Goal: Transaction & Acquisition: Purchase product/service

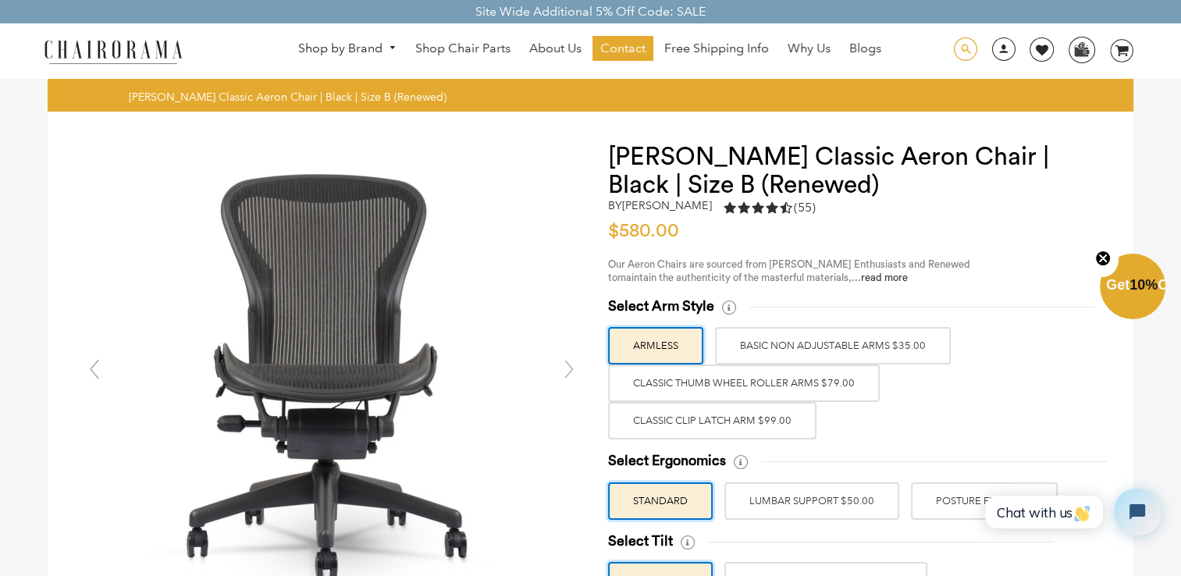
click at [960, 51] on span at bounding box center [964, 49] width 23 height 24
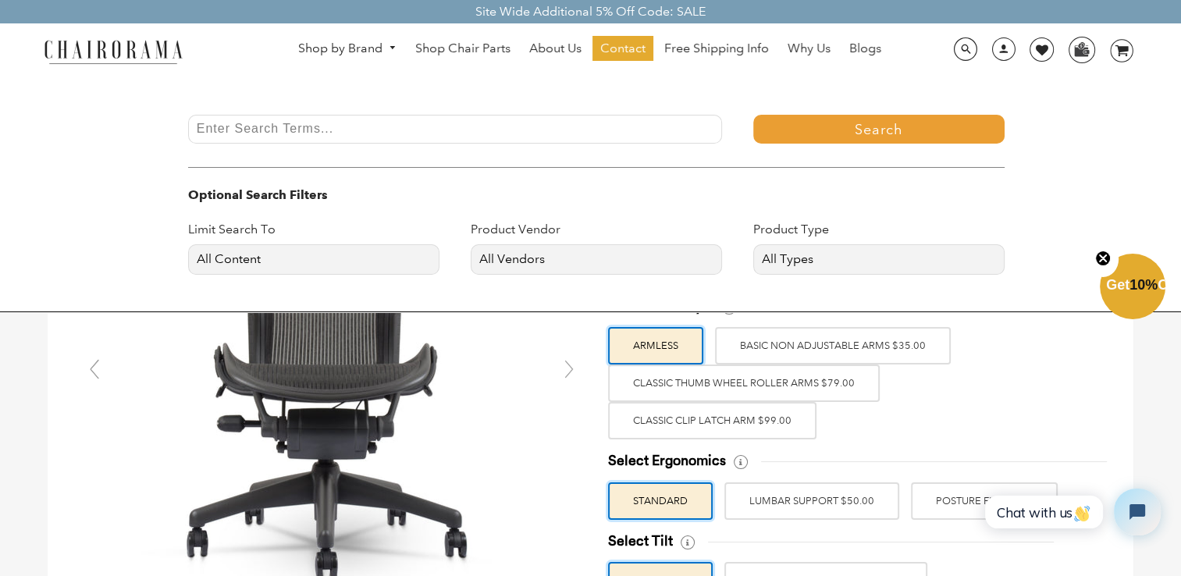
click at [245, 139] on input "Enter Search Terms..." at bounding box center [455, 129] width 534 height 29
type input "aeron headrest"
click at [753, 115] on button "Search" at bounding box center [878, 129] width 251 height 29
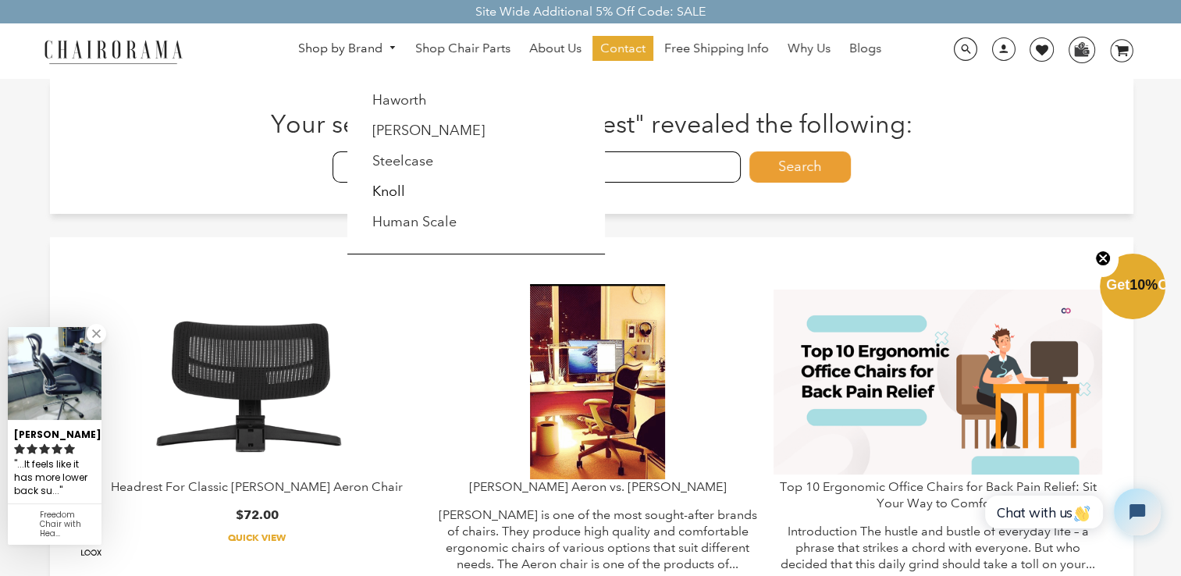
click at [384, 48] on span "DesktopNavigation" at bounding box center [390, 48] width 14 height 10
click at [410, 126] on link "[PERSON_NAME]" at bounding box center [428, 130] width 112 height 17
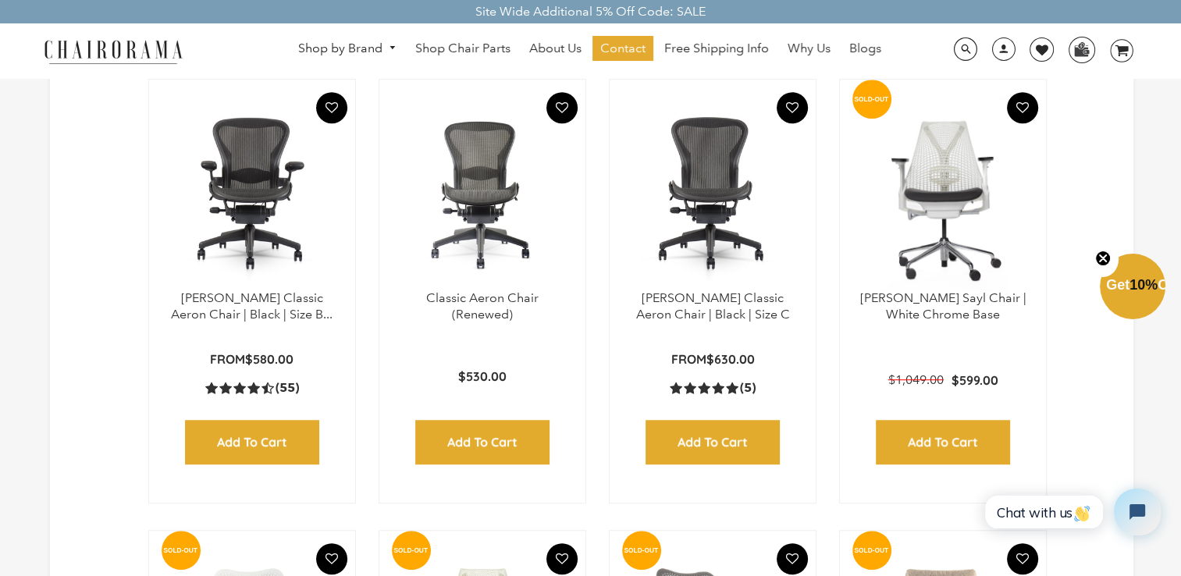
scroll to position [937, 0]
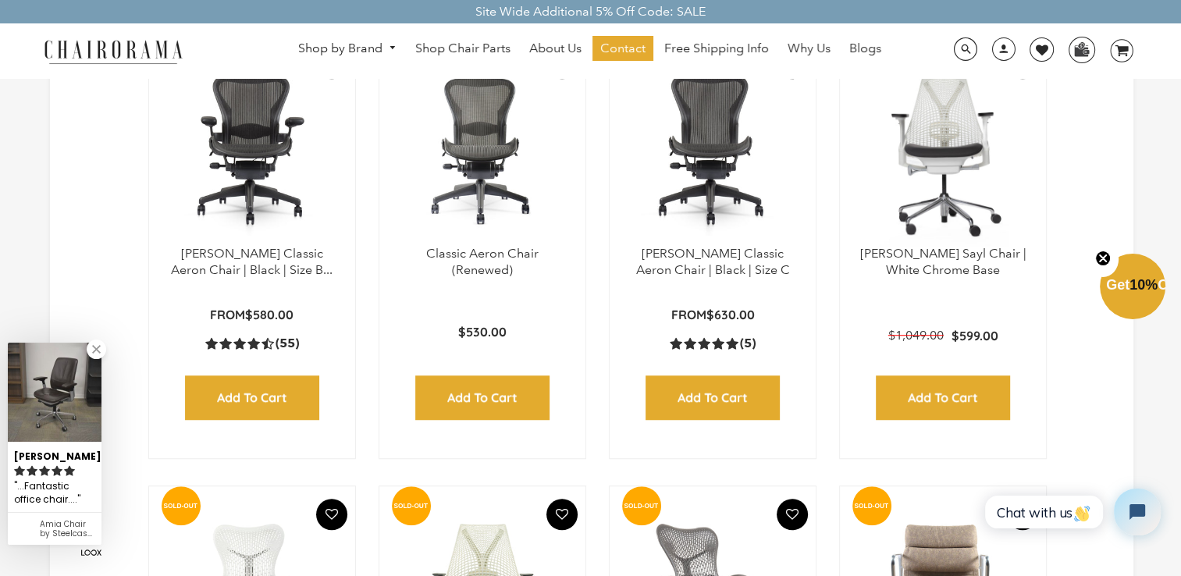
click at [459, 201] on img at bounding box center [482, 148] width 175 height 195
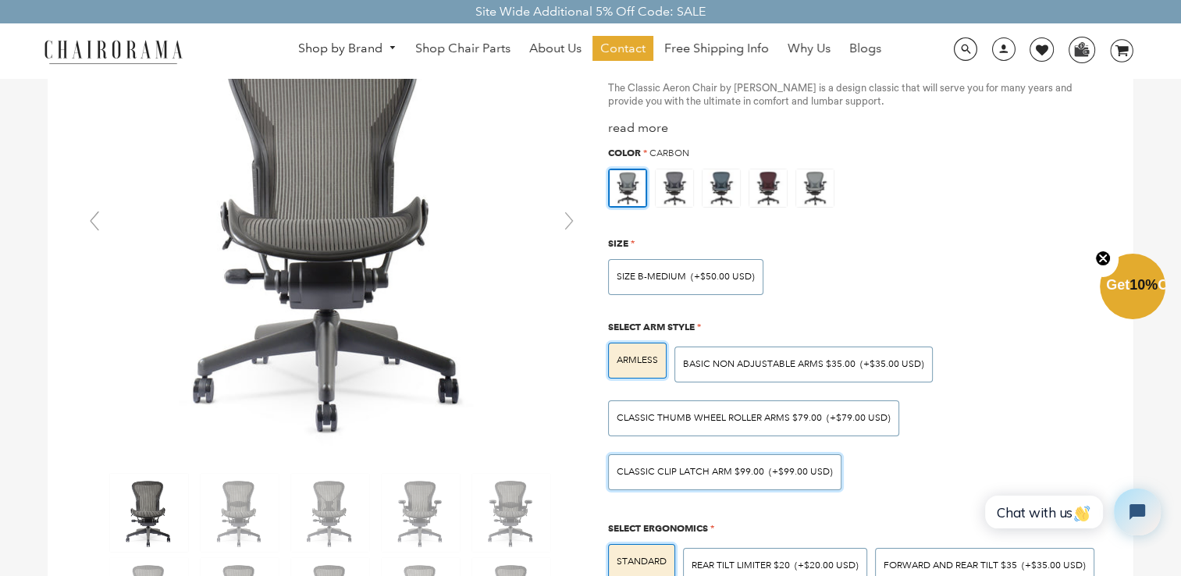
click at [649, 470] on span "Classic Clip Latch Arm $99.00" at bounding box center [691, 472] width 148 height 12
click at [0, 0] on input "Classic Clip Latch Arm $99.00 (+$99.00 USD)" at bounding box center [0, 0] width 0 height 0
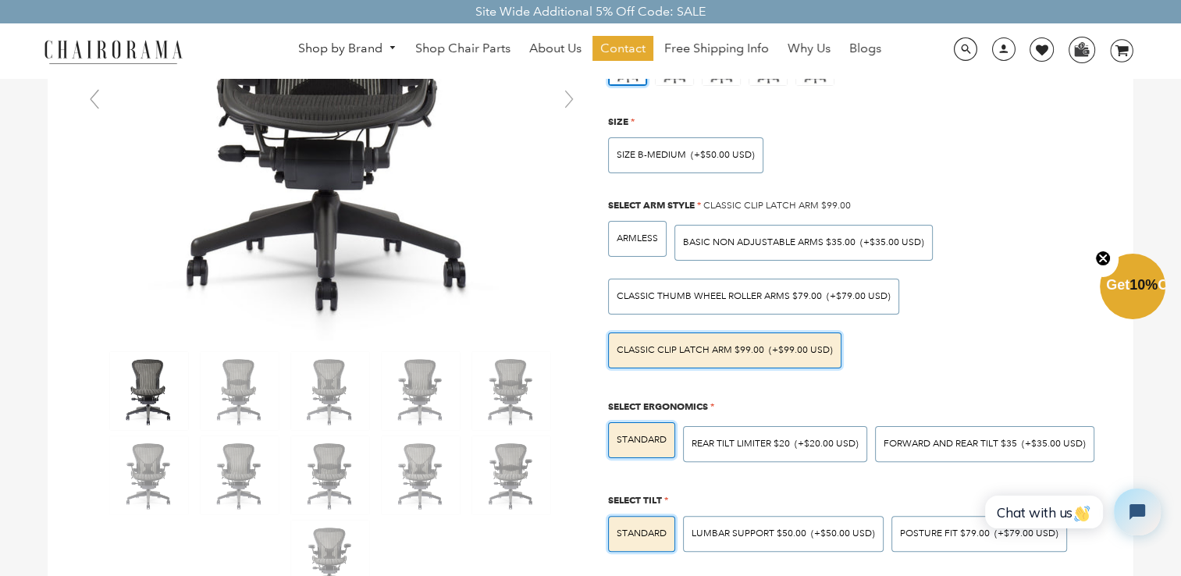
scroll to position [312, 0]
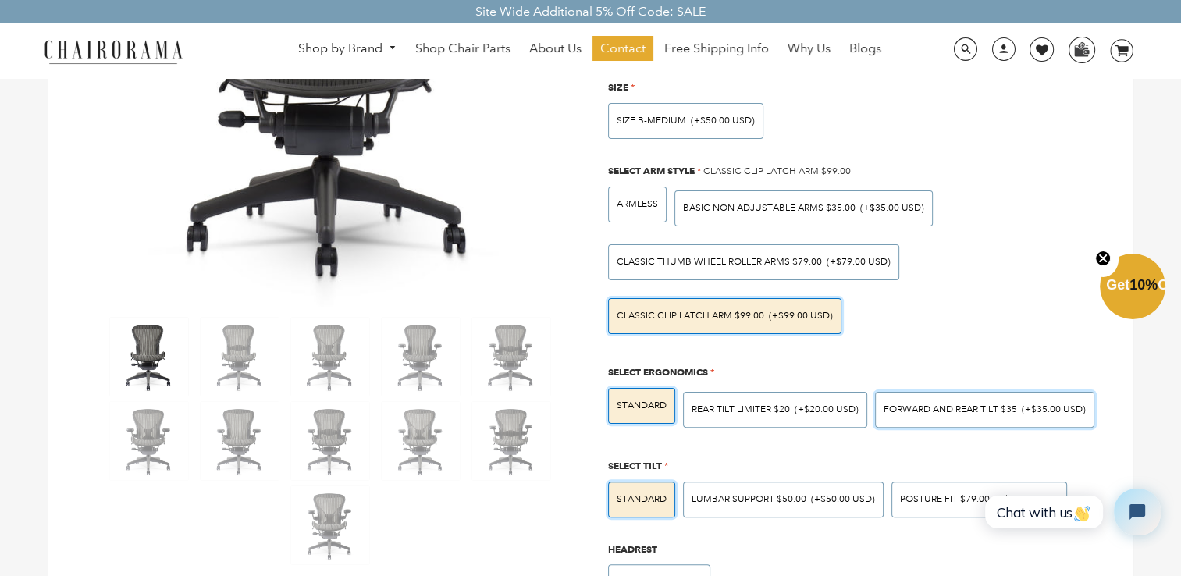
click at [903, 415] on div "Forward And Rear Tilt $35 (+$35.00 USD)" at bounding box center [984, 410] width 219 height 36
click at [0, 0] on input "Forward And Rear Tilt $35 (+$35.00 USD)" at bounding box center [0, 0] width 0 height 0
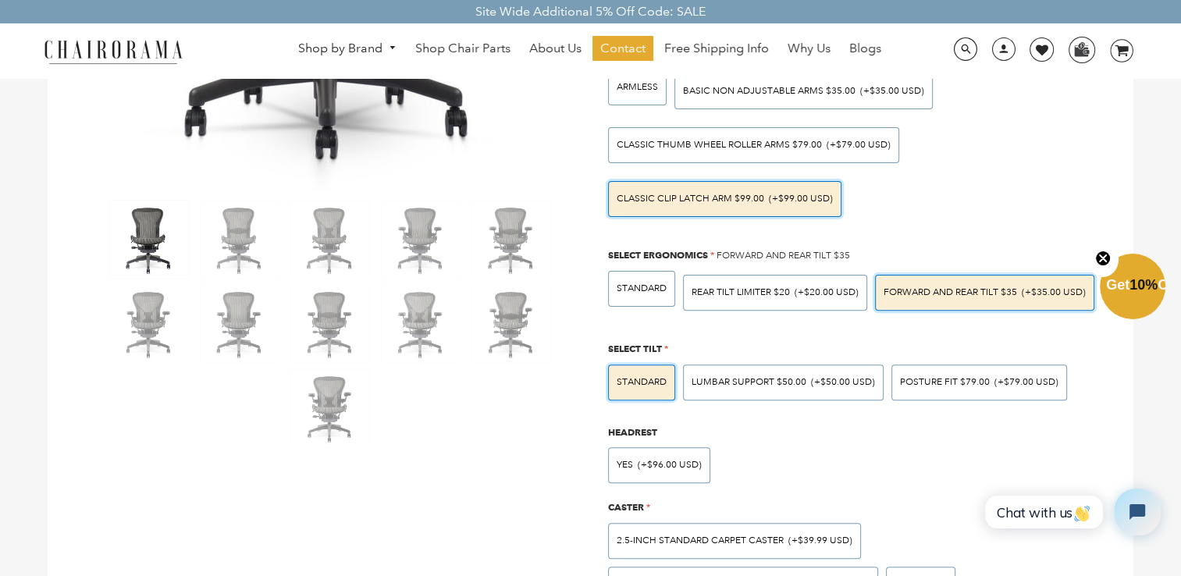
scroll to position [468, 0]
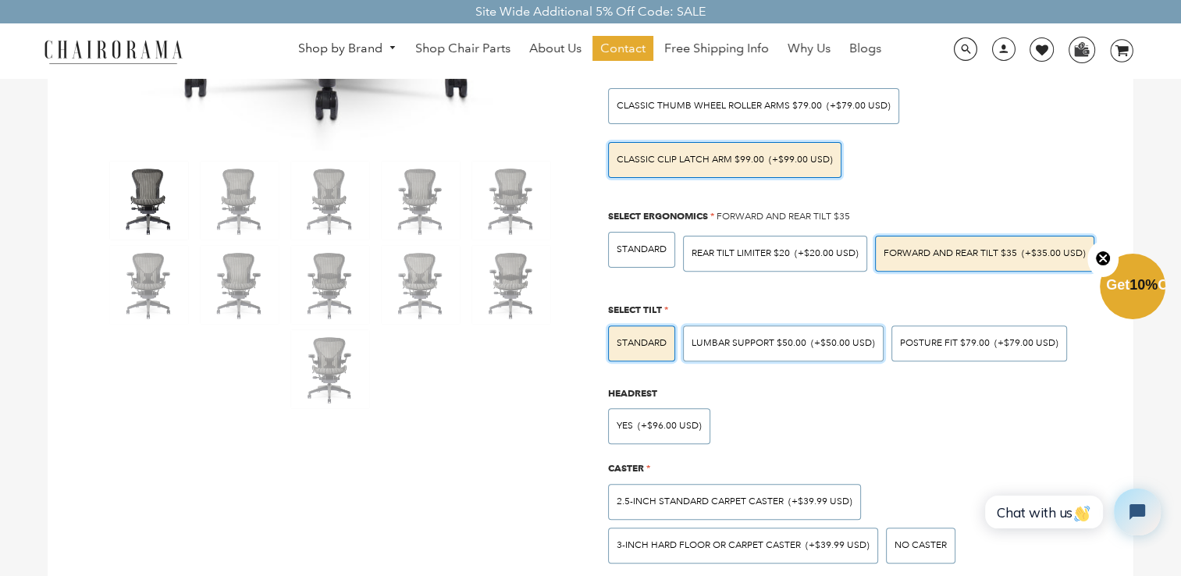
click at [816, 341] on span "(+$50.00 USD)" at bounding box center [843, 343] width 64 height 9
click at [0, 0] on input "LUMBAR SUPPORT $50.00 (+$50.00 USD)" at bounding box center [0, 0] width 0 height 0
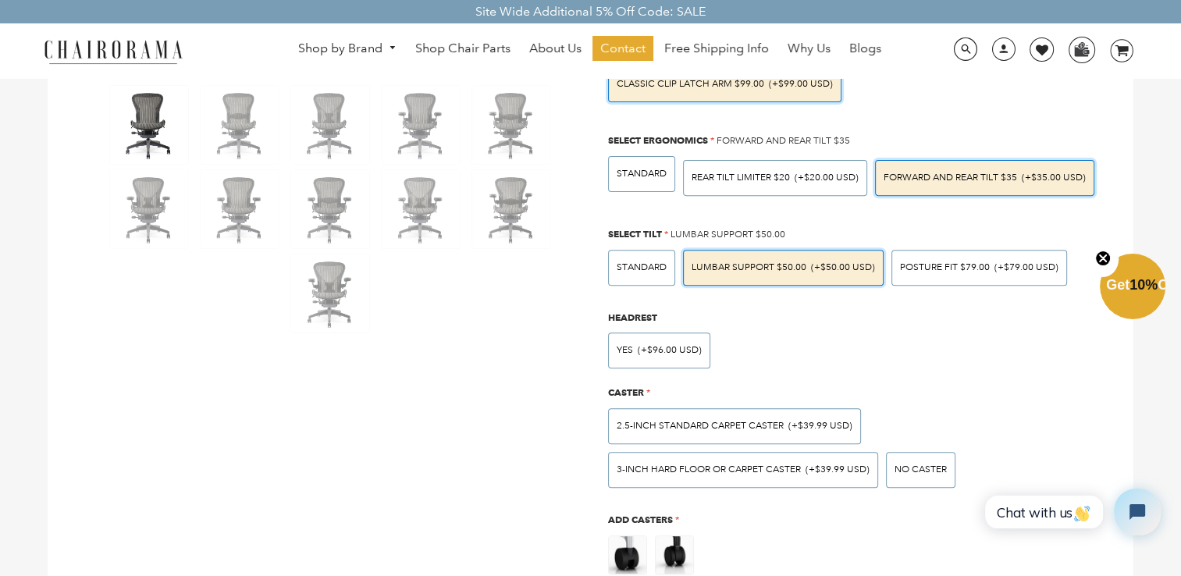
scroll to position [547, 0]
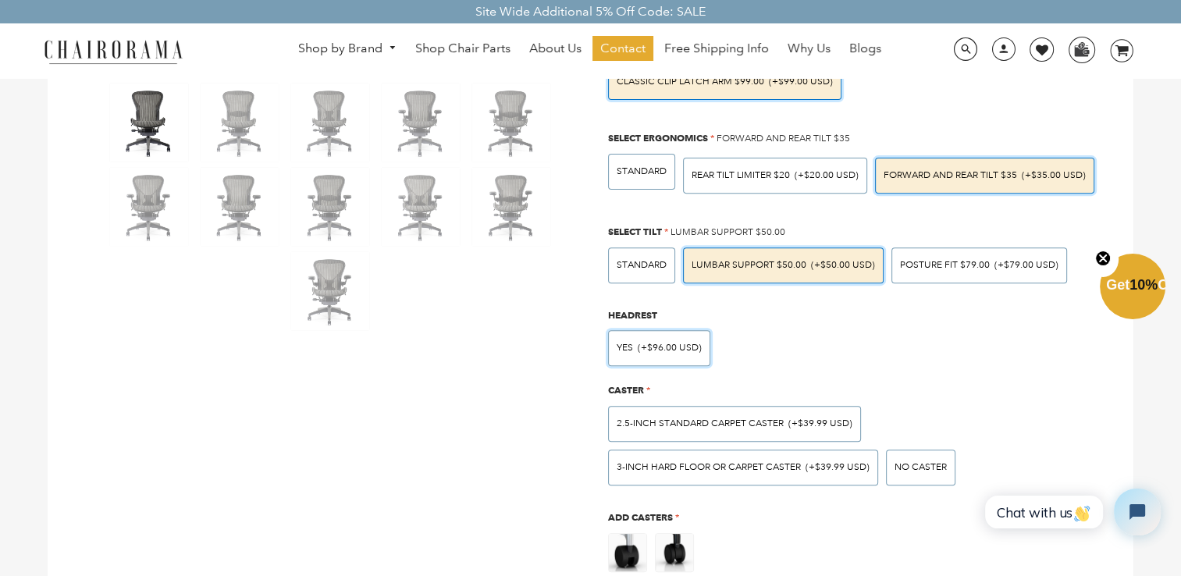
click at [673, 347] on span "(+$96.00 USD)" at bounding box center [670, 348] width 64 height 9
click at [0, 0] on input "Yes (+$96.00 USD)" at bounding box center [0, 0] width 0 height 0
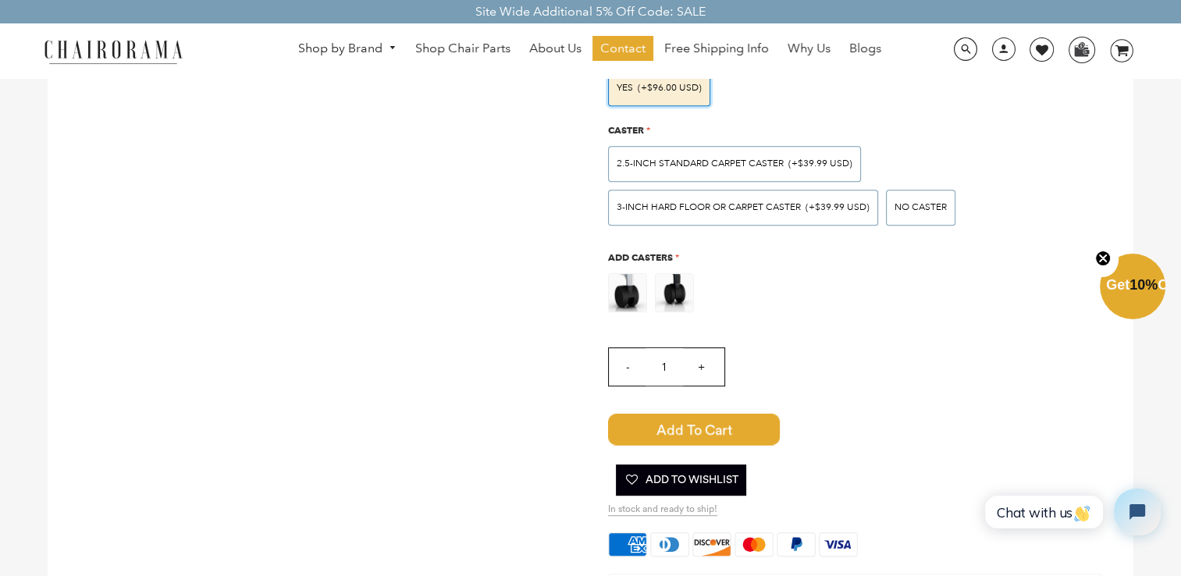
scroll to position [781, 0]
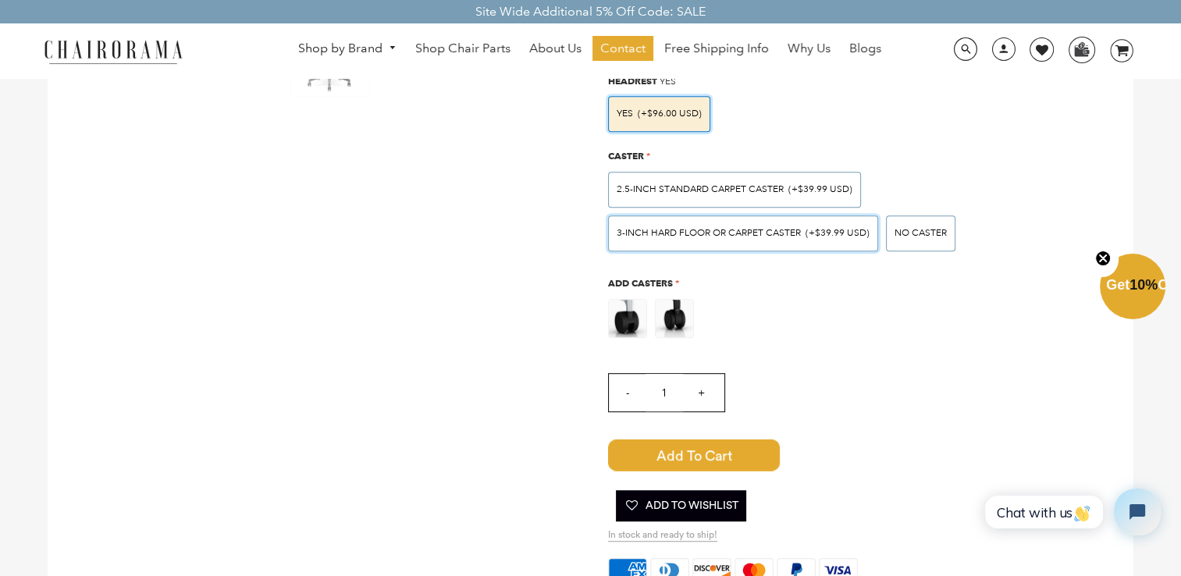
click at [689, 220] on div "3-inch Hard Floor or Carpet Caster (+$39.99 USD)" at bounding box center [743, 233] width 270 height 36
click at [0, 0] on input "3-inch Hard Floor or Carpet Caster (+$39.99 USD)" at bounding box center [0, 0] width 0 height 0
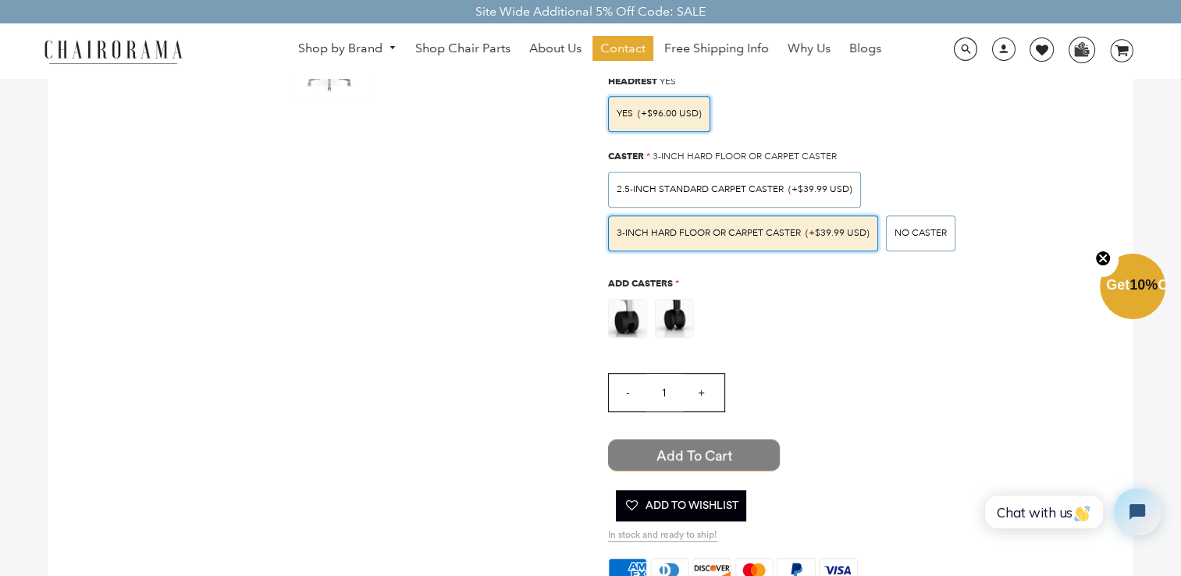
click at [675, 446] on span "Add to Cart" at bounding box center [694, 455] width 172 height 31
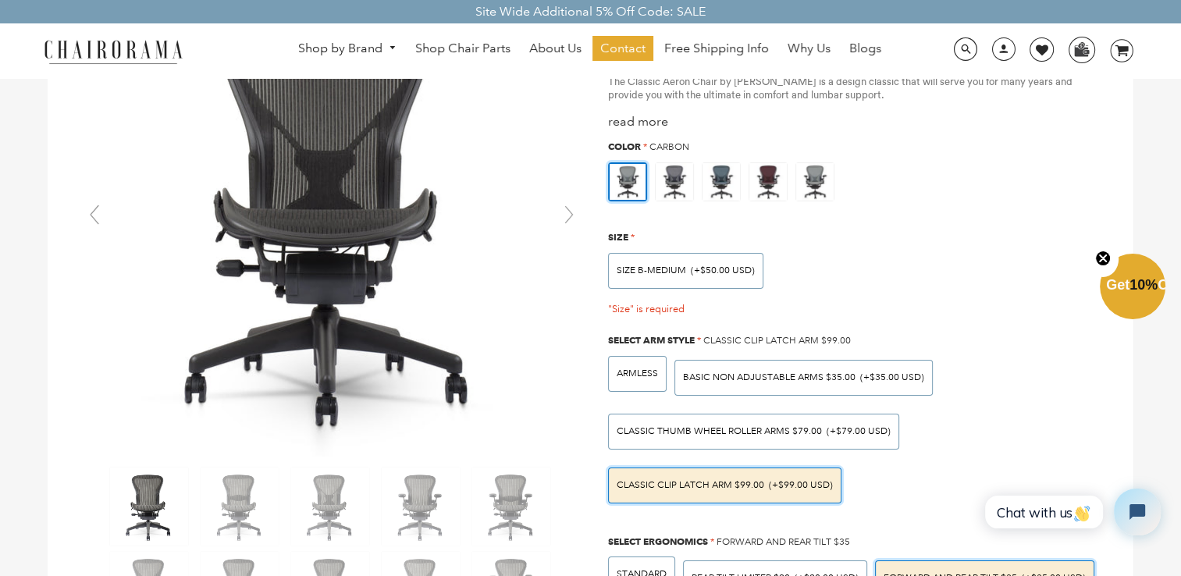
scroll to position [135, 0]
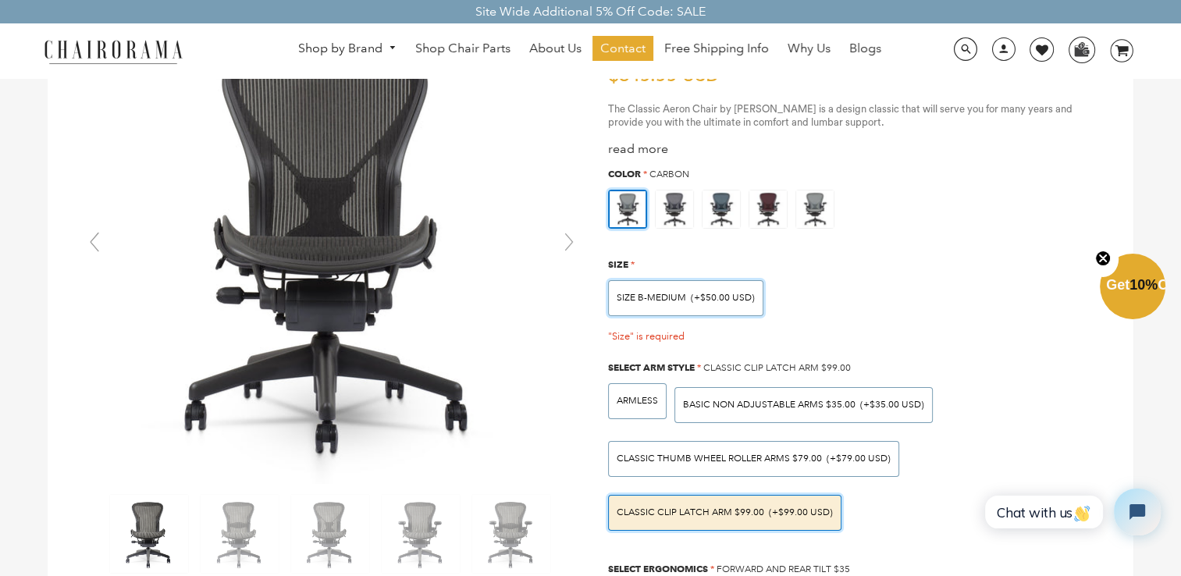
click at [638, 288] on div "SIZE B-MEDIUM (+$50.00 USD)" at bounding box center [685, 298] width 155 height 36
click at [0, 0] on input "SIZE B-MEDIUM (+$50.00 USD)" at bounding box center [0, 0] width 0 height 0
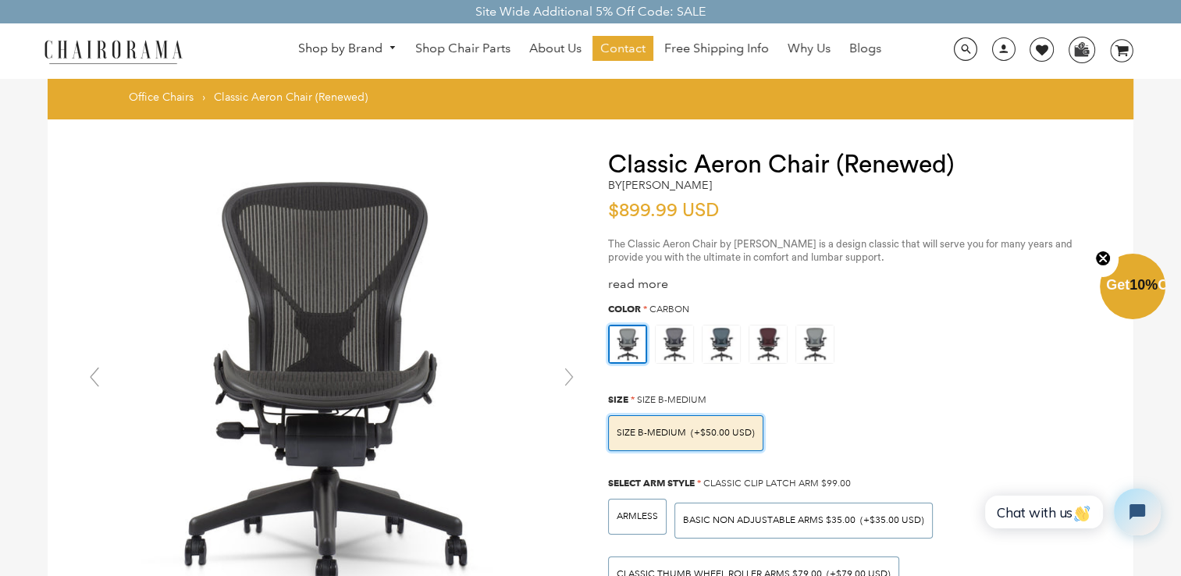
scroll to position [0, 0]
click at [664, 340] on img at bounding box center [674, 344] width 37 height 37
click at [0, 0] on input "radio" at bounding box center [0, 0] width 0 height 0
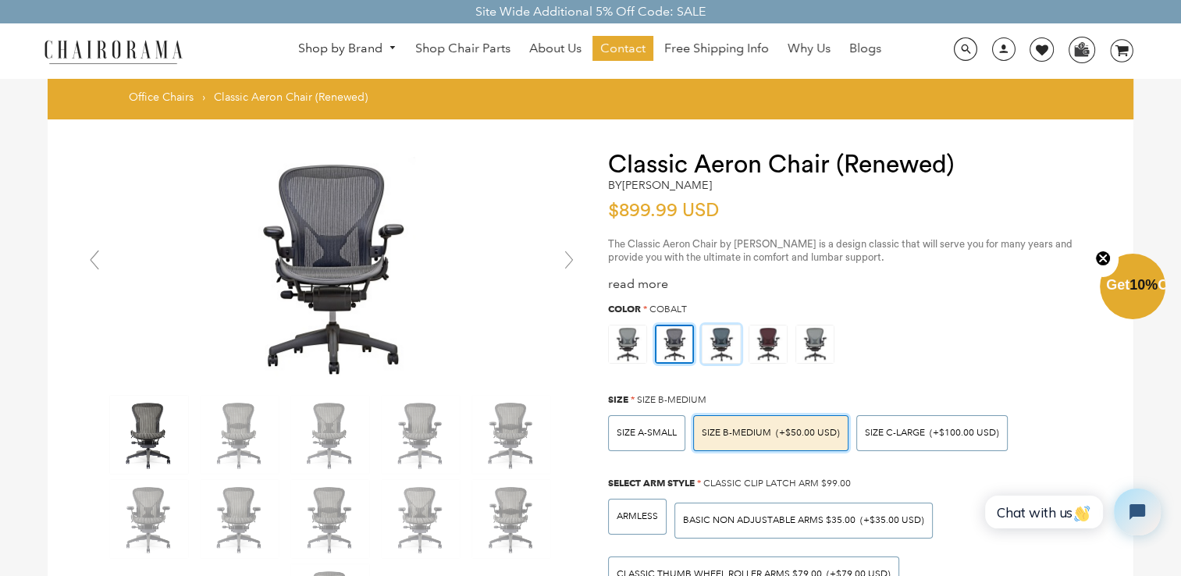
click at [718, 342] on img at bounding box center [721, 344] width 37 height 37
click at [0, 0] on input "radio" at bounding box center [0, 0] width 0 height 0
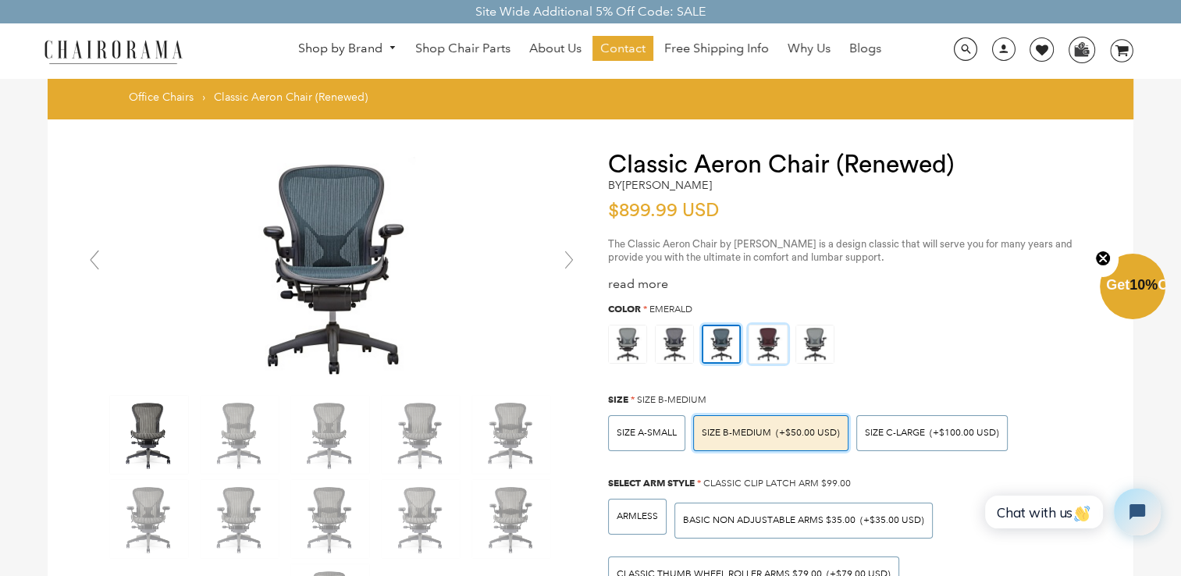
click at [767, 342] on img at bounding box center [767, 344] width 37 height 37
click at [0, 0] on input "radio" at bounding box center [0, 0] width 0 height 0
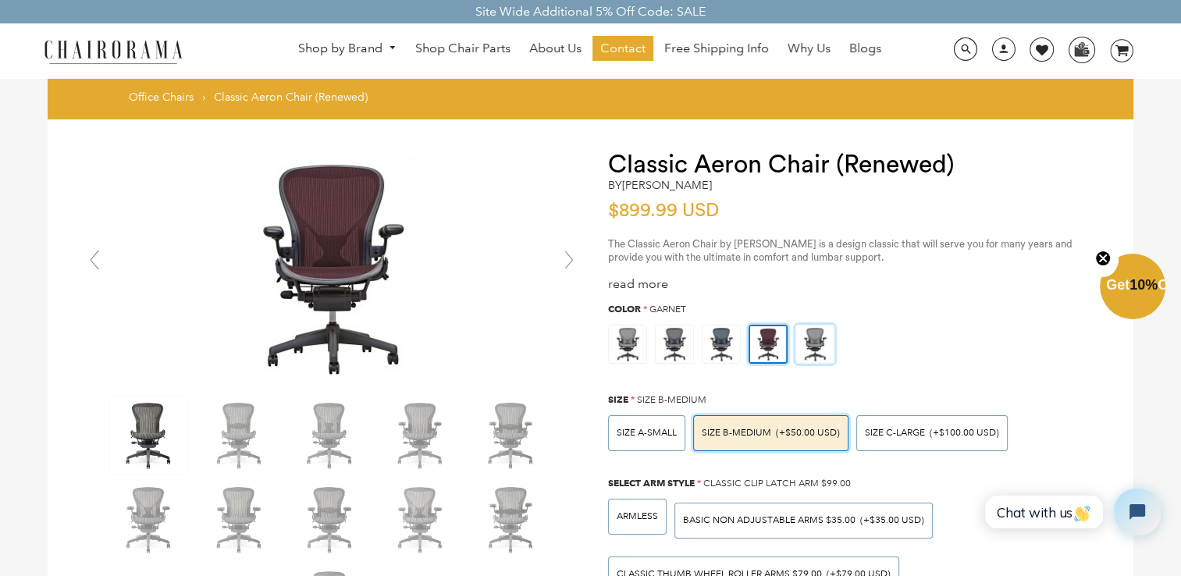
click at [808, 340] on img at bounding box center [814, 344] width 37 height 37
click at [0, 0] on input "radio" at bounding box center [0, 0] width 0 height 0
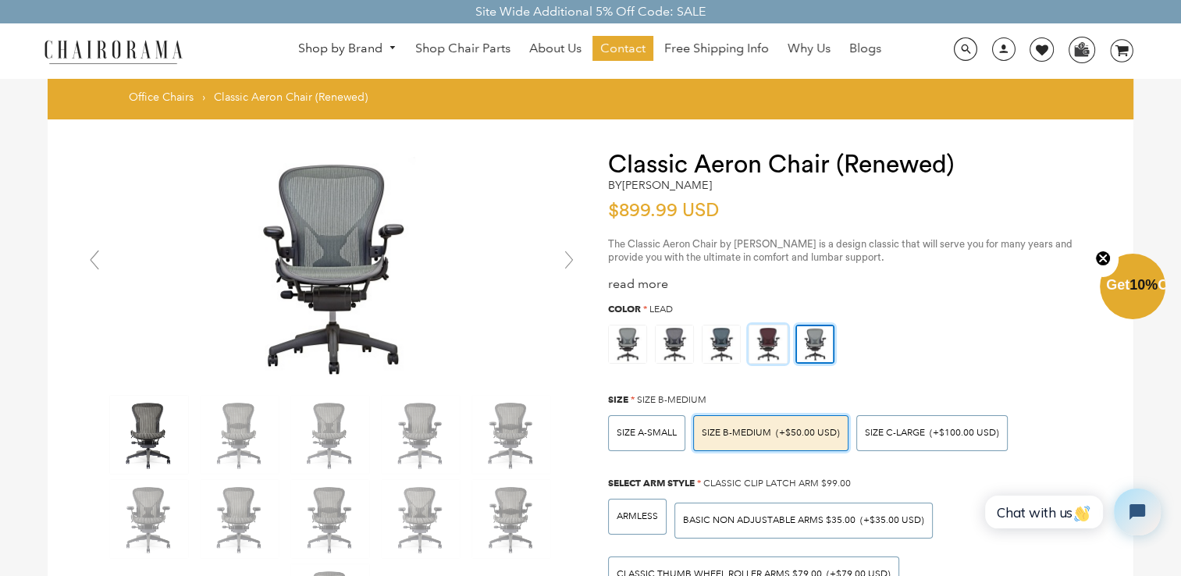
click at [785, 340] on img at bounding box center [767, 344] width 37 height 37
click at [0, 0] on input "radio" at bounding box center [0, 0] width 0 height 0
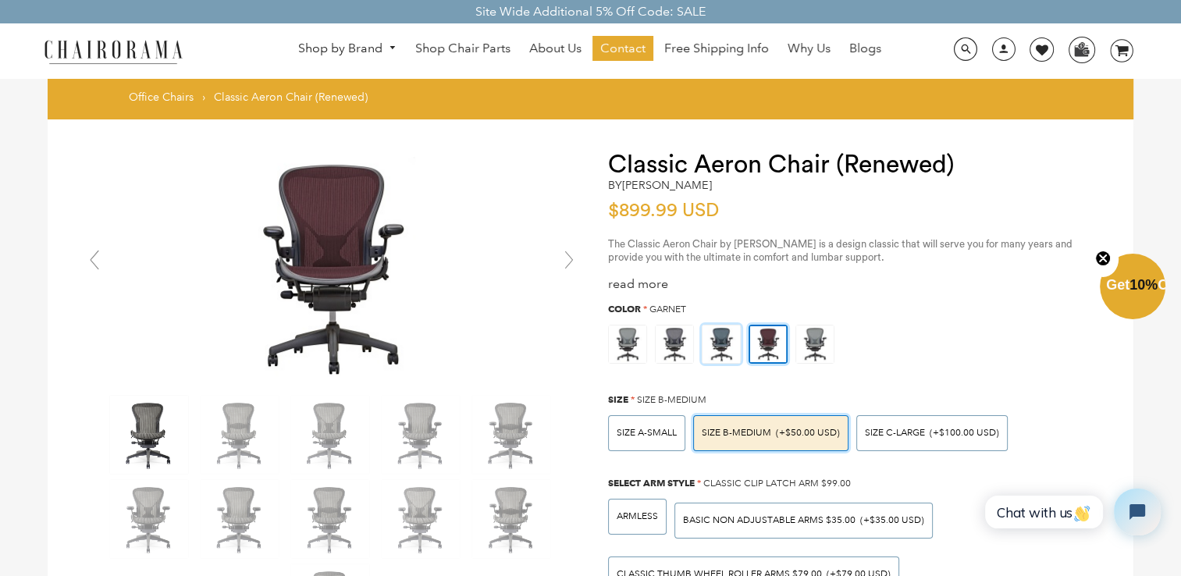
click at [712, 340] on img at bounding box center [721, 344] width 37 height 37
click at [0, 0] on input "radio" at bounding box center [0, 0] width 0 height 0
